Goal: Information Seeking & Learning: Check status

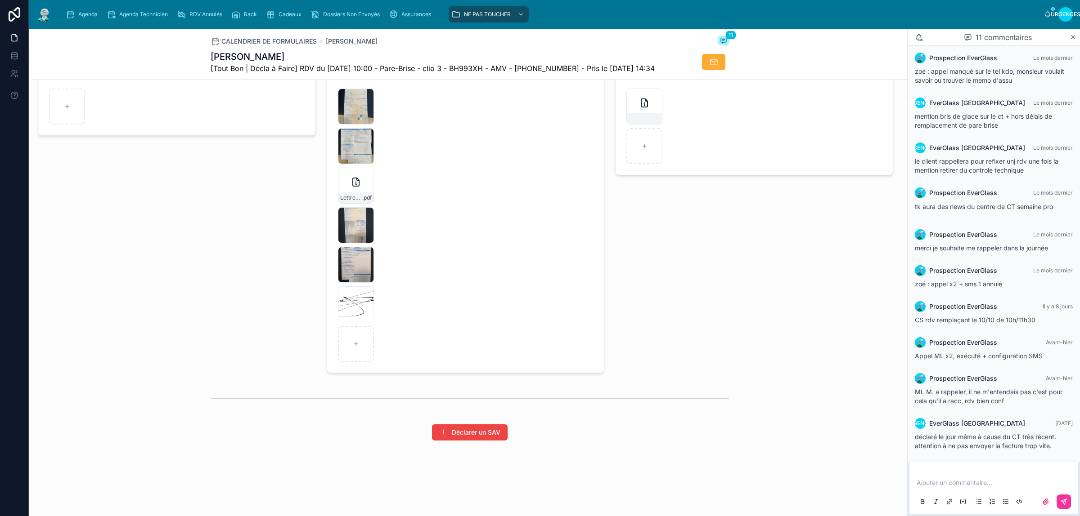
scroll to position [1239, 0]
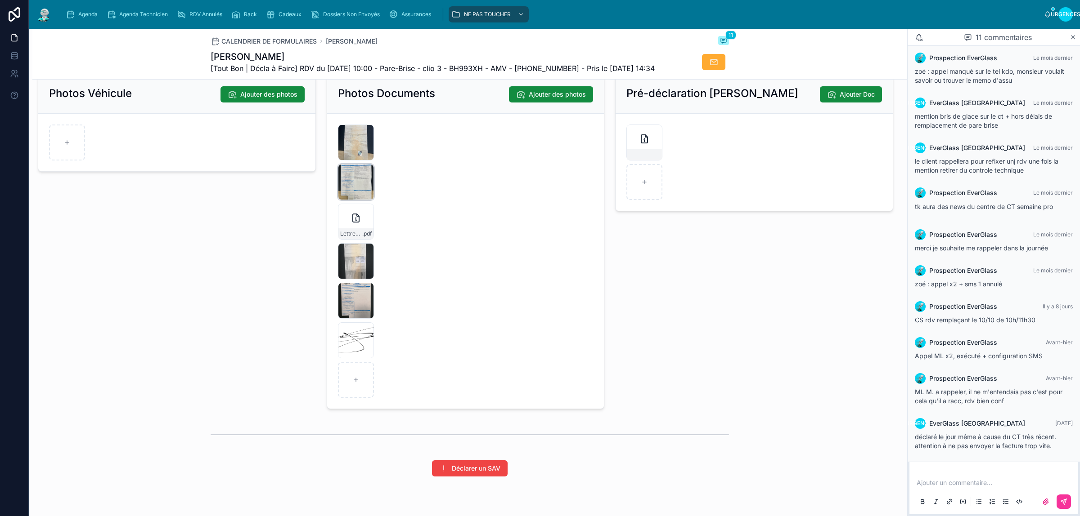
click at [345, 200] on div "image .jpg" at bounding box center [356, 182] width 36 height 36
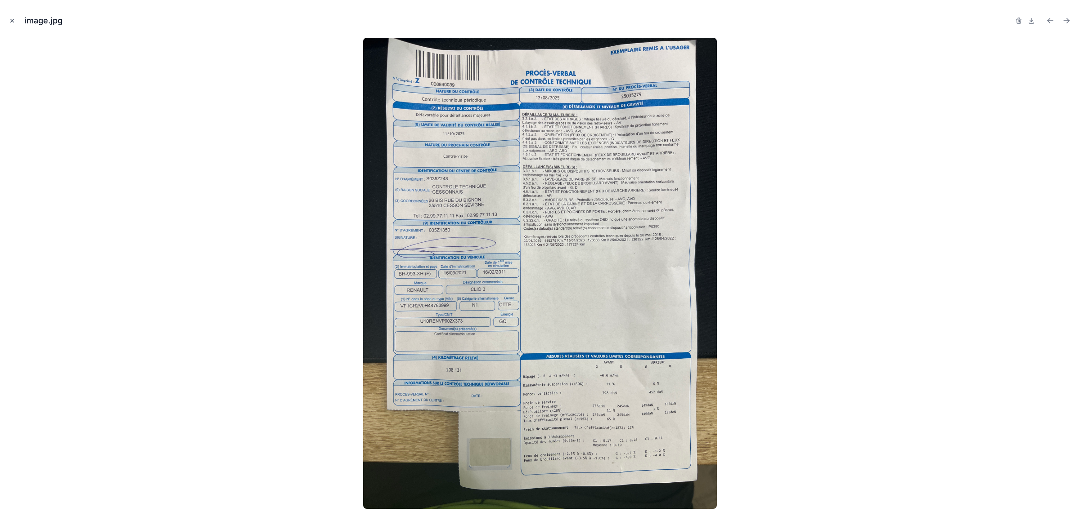
click at [9, 19] on icon "Fermer la fenêtre modale" at bounding box center [12, 21] width 6 height 6
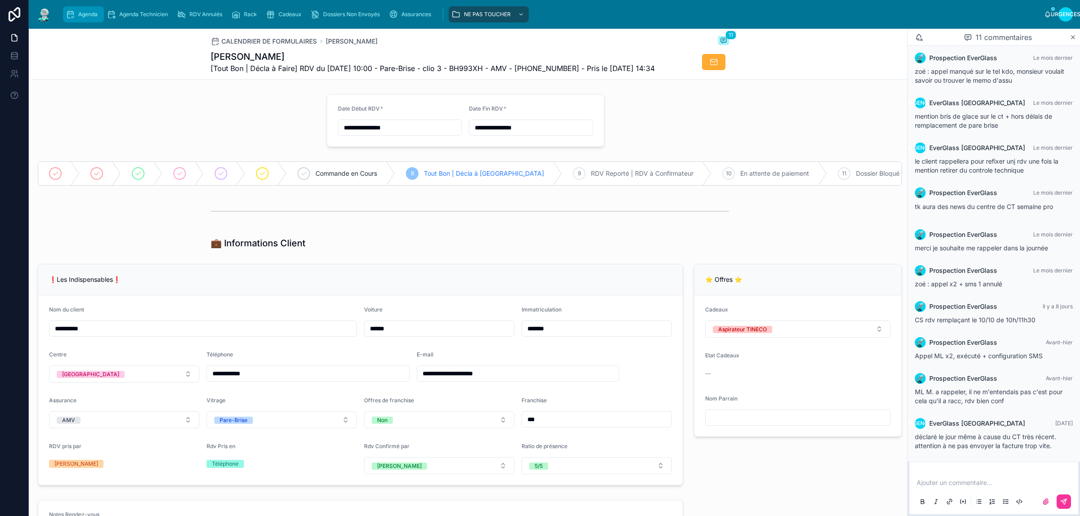
click at [80, 18] on div "Agenda" at bounding box center [84, 14] width 36 height 14
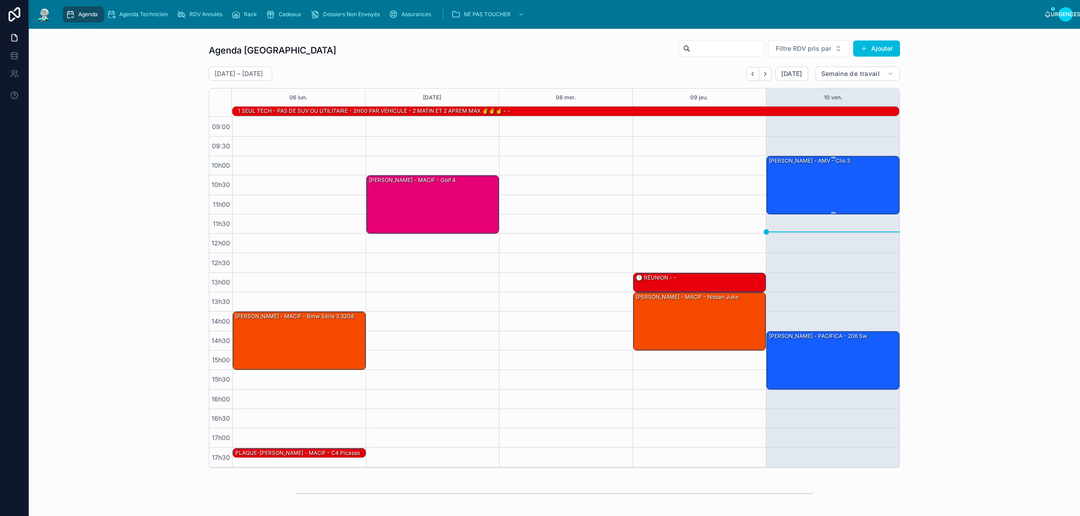
click at [788, 194] on div "[PERSON_NAME] - AMV - clio 3" at bounding box center [833, 185] width 130 height 57
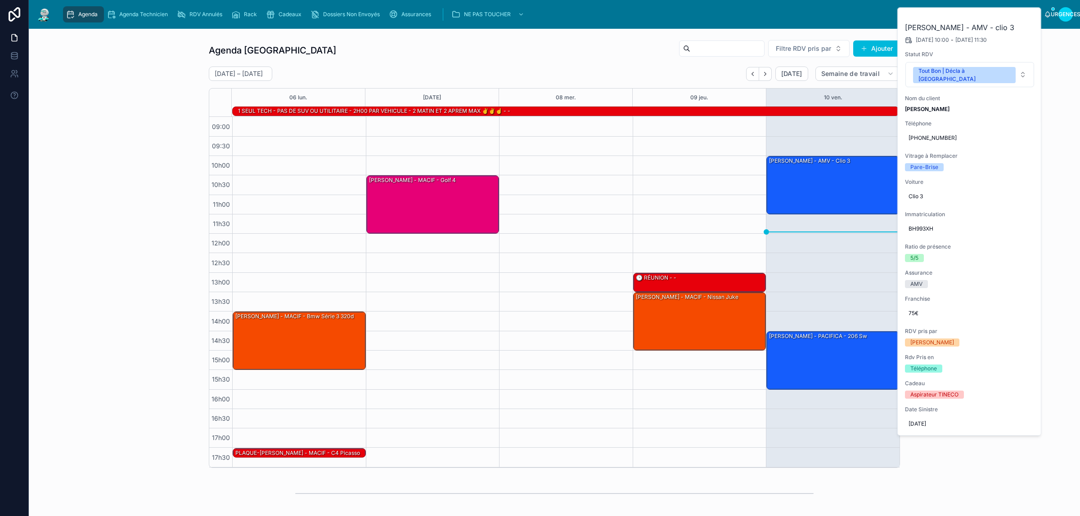
click at [0, 0] on icon at bounding box center [0, 0] width 0 height 0
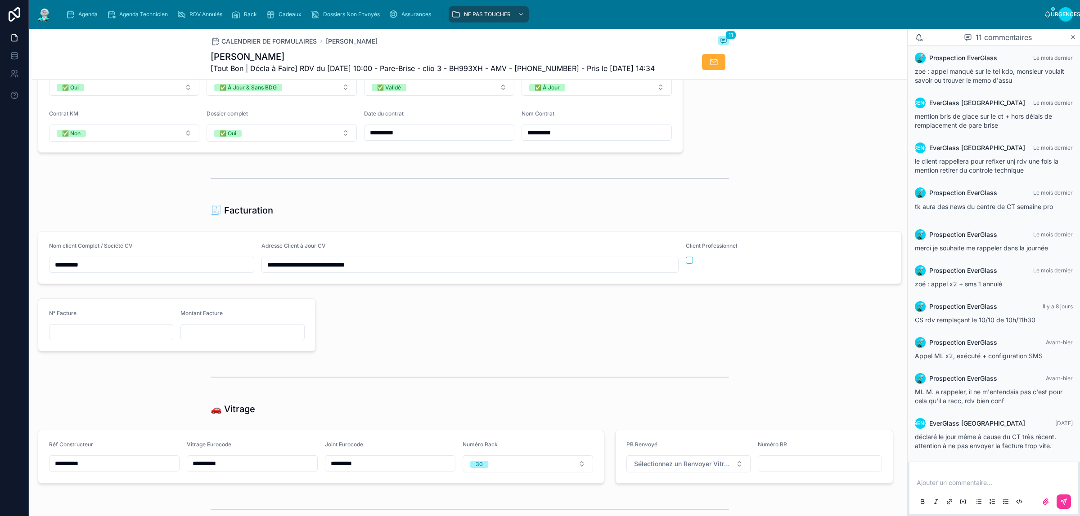
scroll to position [957, 0]
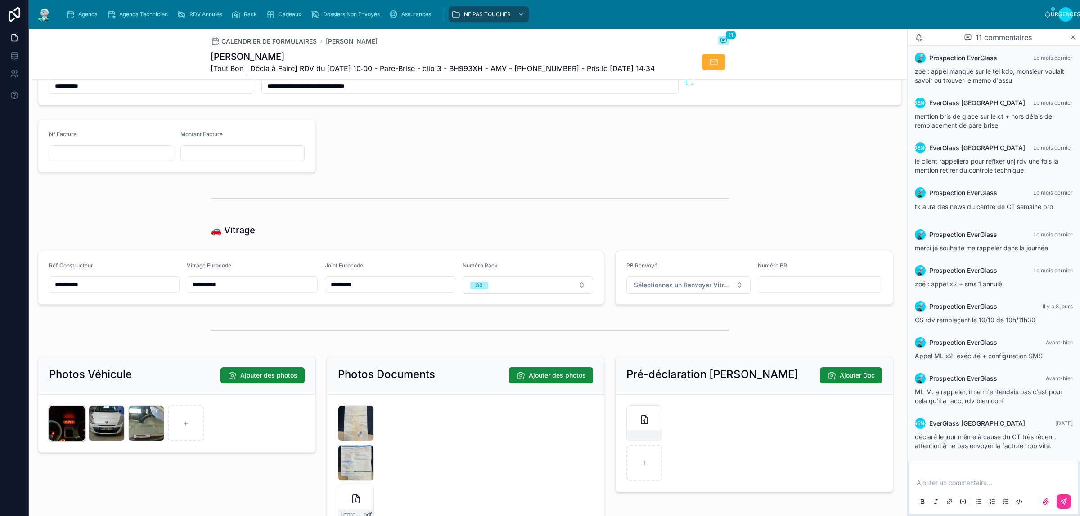
click at [60, 442] on div "IMG_20251010_102124 .jpg" at bounding box center [67, 424] width 36 height 36
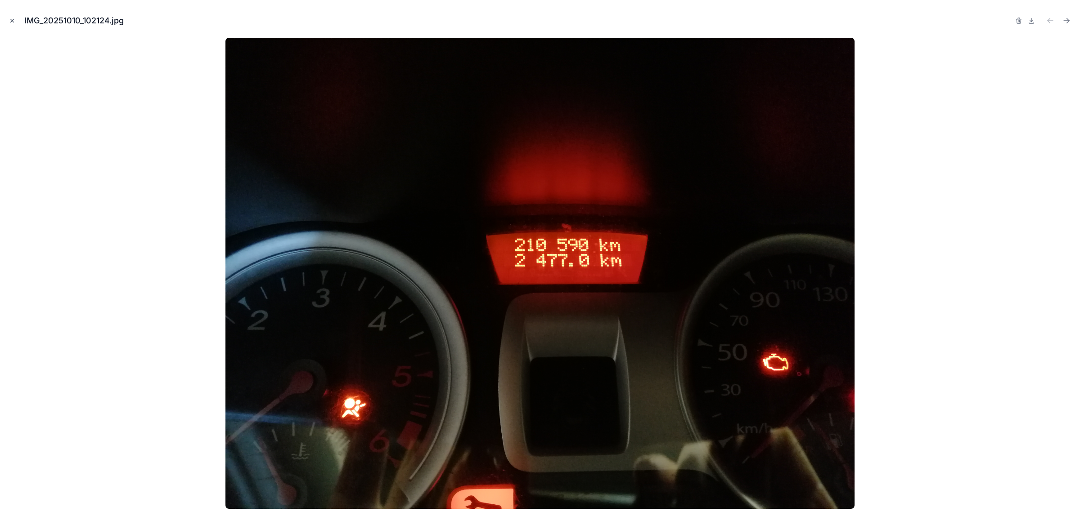
click at [12, 19] on icon "Fermer la fenêtre modale" at bounding box center [12, 21] width 6 height 6
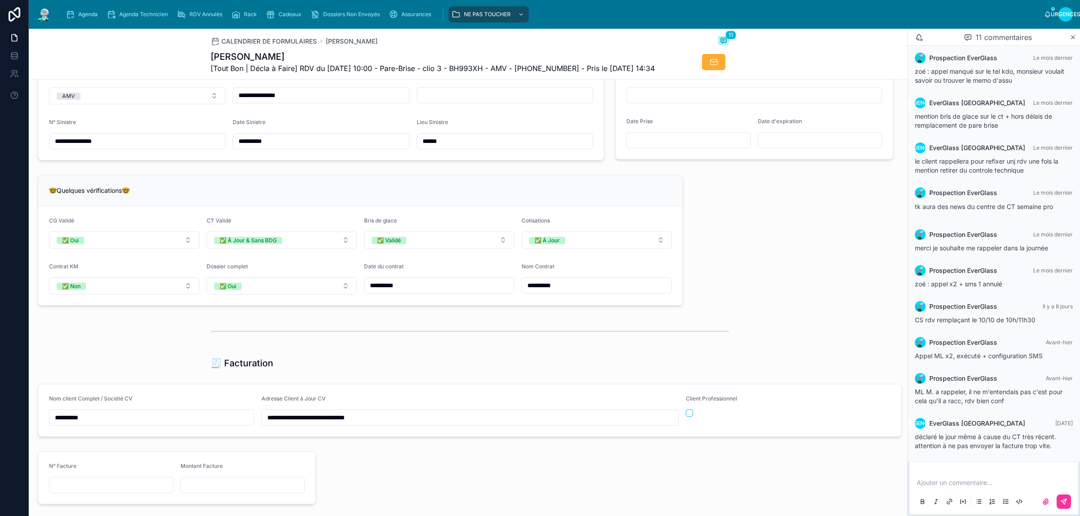
scroll to position [564, 0]
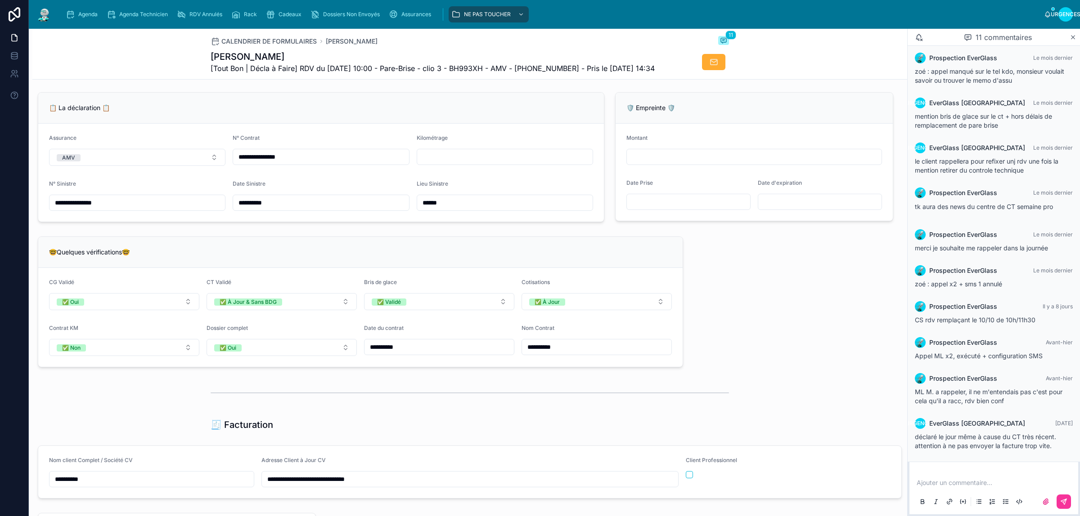
click at [444, 163] on input "text" at bounding box center [504, 157] width 175 height 13
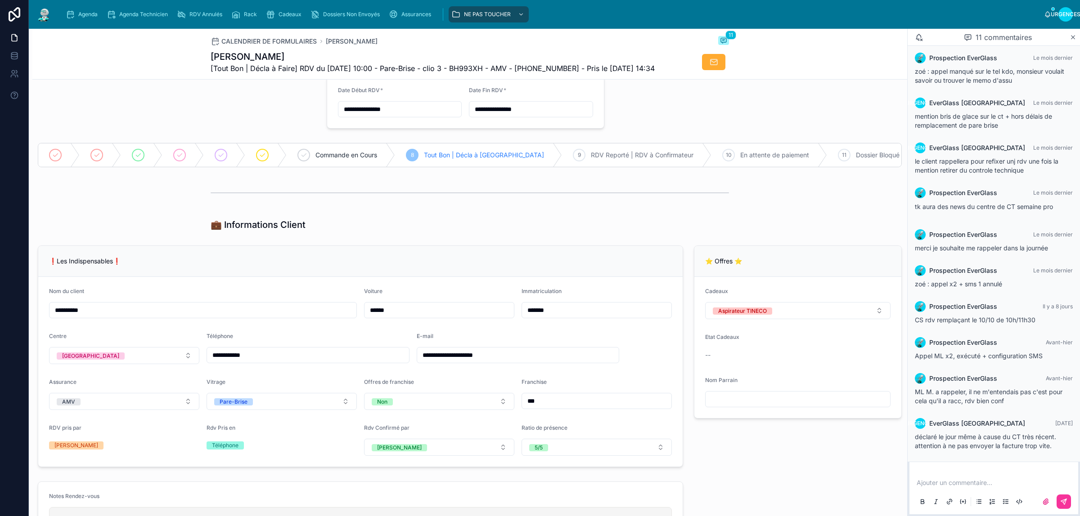
scroll to position [0, 0]
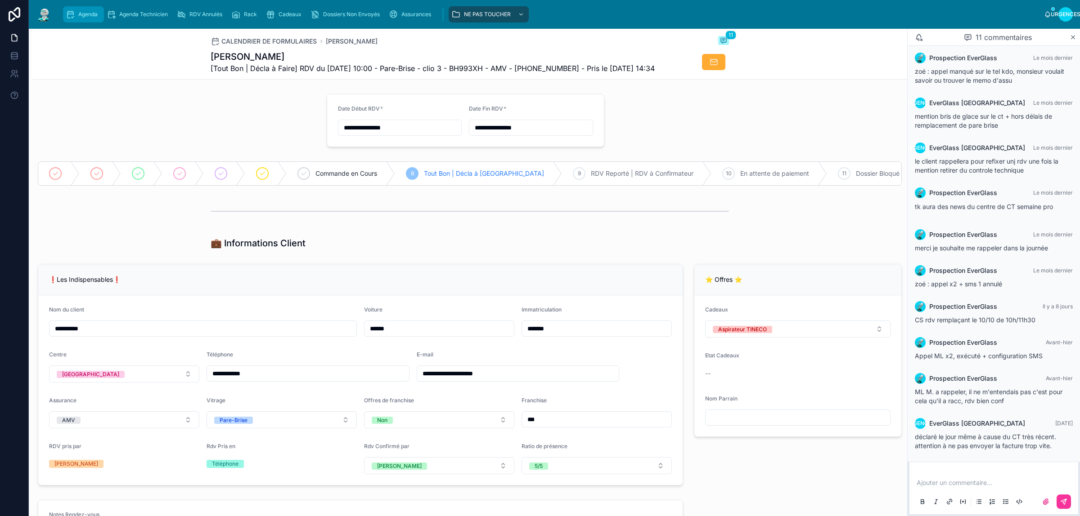
type input "******"
click at [89, 18] on div "Agenda" at bounding box center [84, 14] width 36 height 14
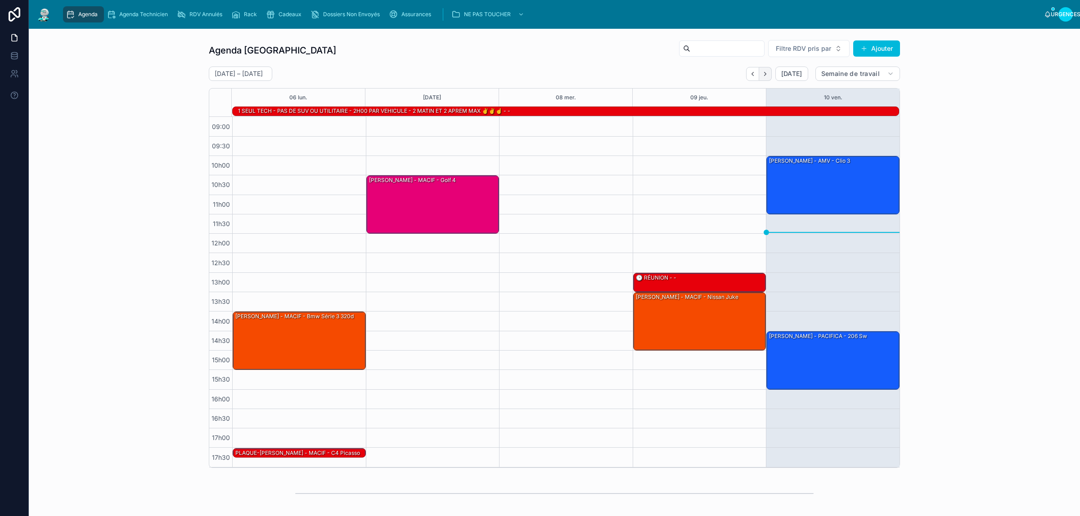
click at [762, 74] on icon "Suivant" at bounding box center [765, 74] width 7 height 7
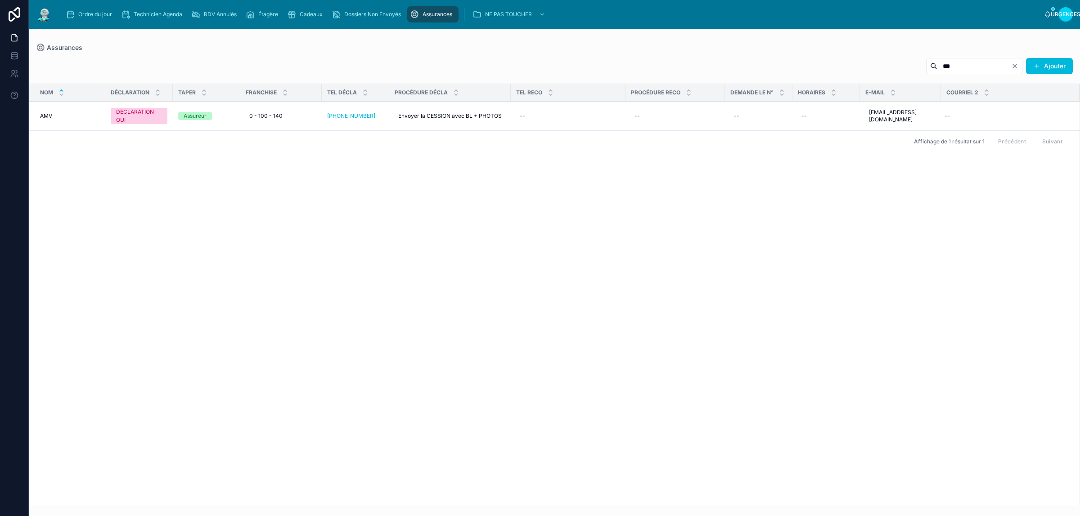
drag, startPoint x: 948, startPoint y: 64, endPoint x: 821, endPoint y: 69, distance: 127.4
click at [821, 69] on div "*** Ajouter" at bounding box center [554, 68] width 1037 height 21
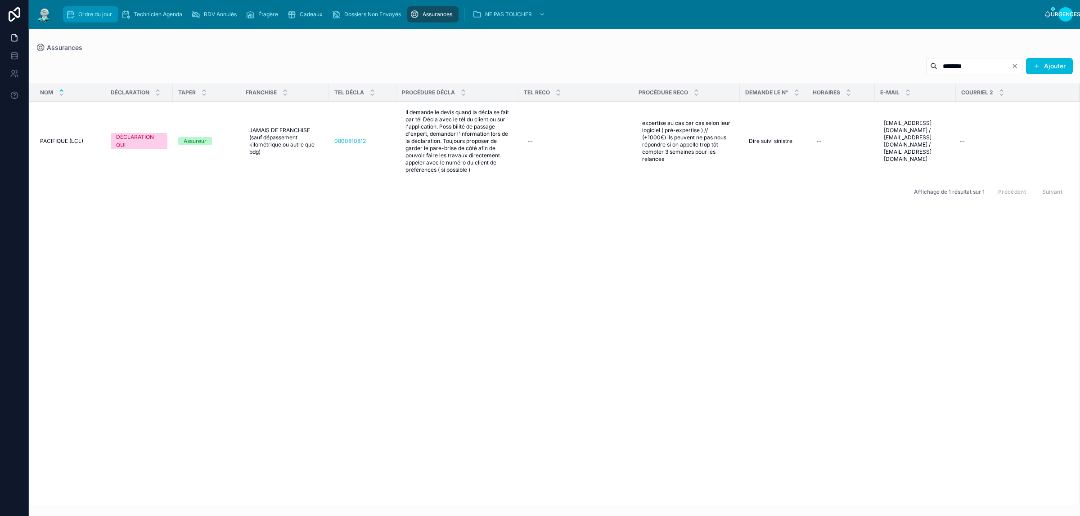
type input "********"
click at [92, 8] on div "Ordre du jour" at bounding box center [91, 14] width 50 height 14
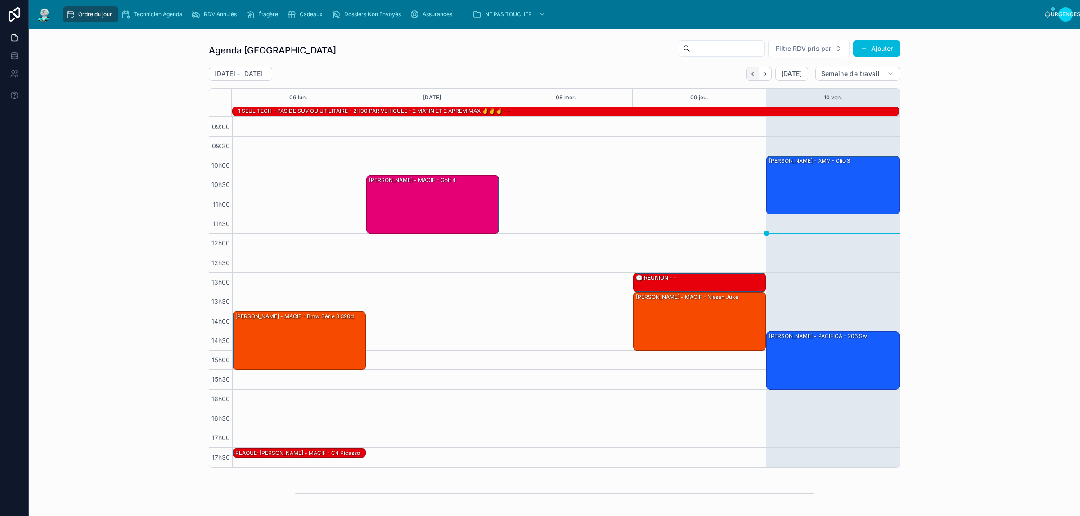
click at [749, 72] on icon "Dos" at bounding box center [752, 74] width 7 height 7
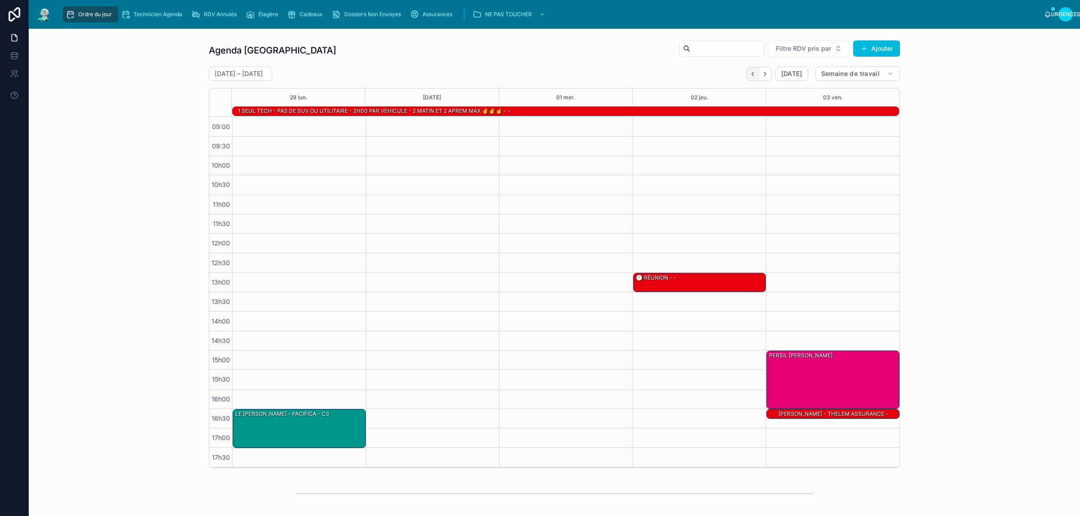
click at [749, 75] on icon "Dos" at bounding box center [752, 74] width 7 height 7
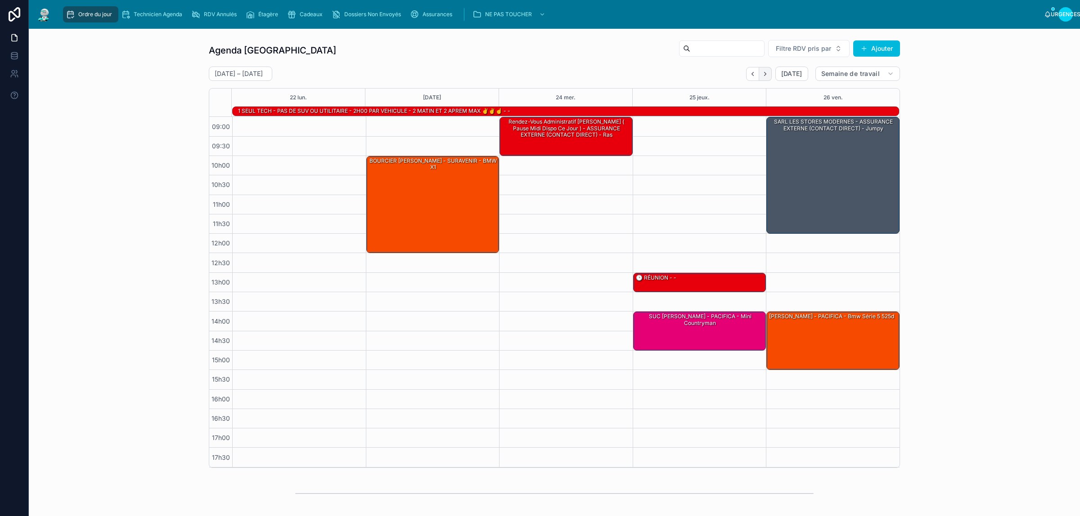
click at [762, 75] on icon "Suivant" at bounding box center [765, 74] width 7 height 7
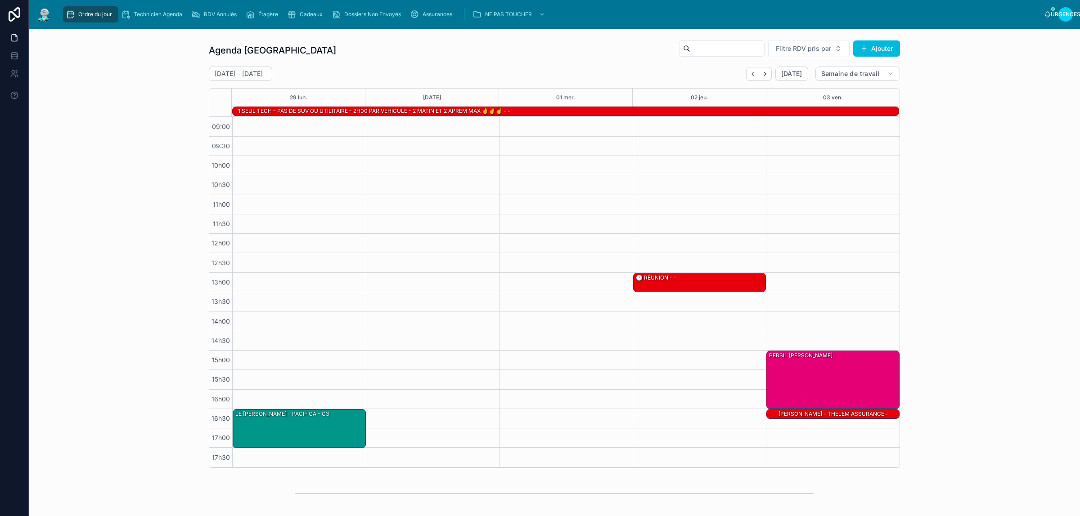
click at [762, 75] on icon "Suivant" at bounding box center [765, 74] width 7 height 7
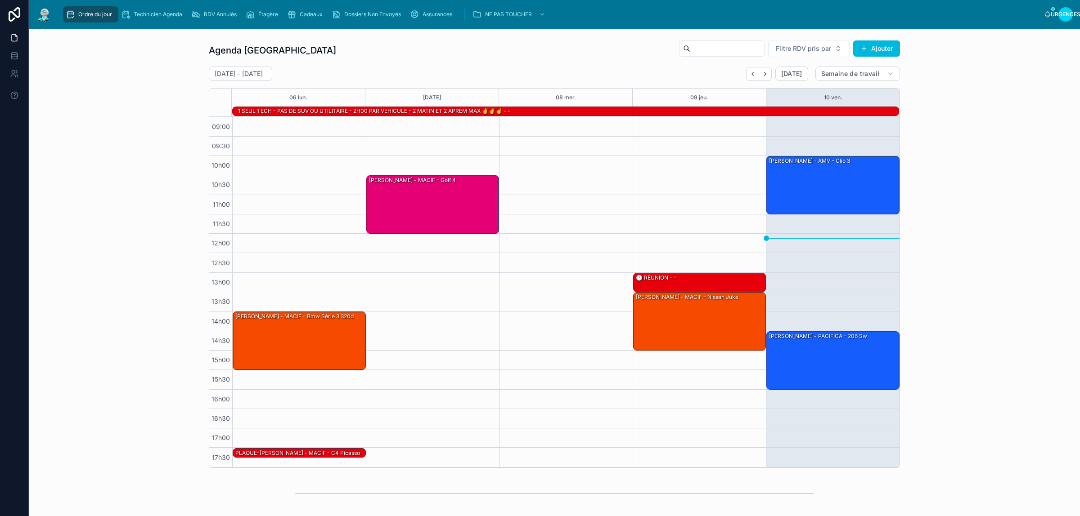
click at [948, 258] on div "Agenda Rennes Filtre RDV pris par Ajouter [DATE] – [DATE] [DATE] Semaine de tra…" at bounding box center [554, 254] width 1037 height 436
